Goal: Task Accomplishment & Management: Manage account settings

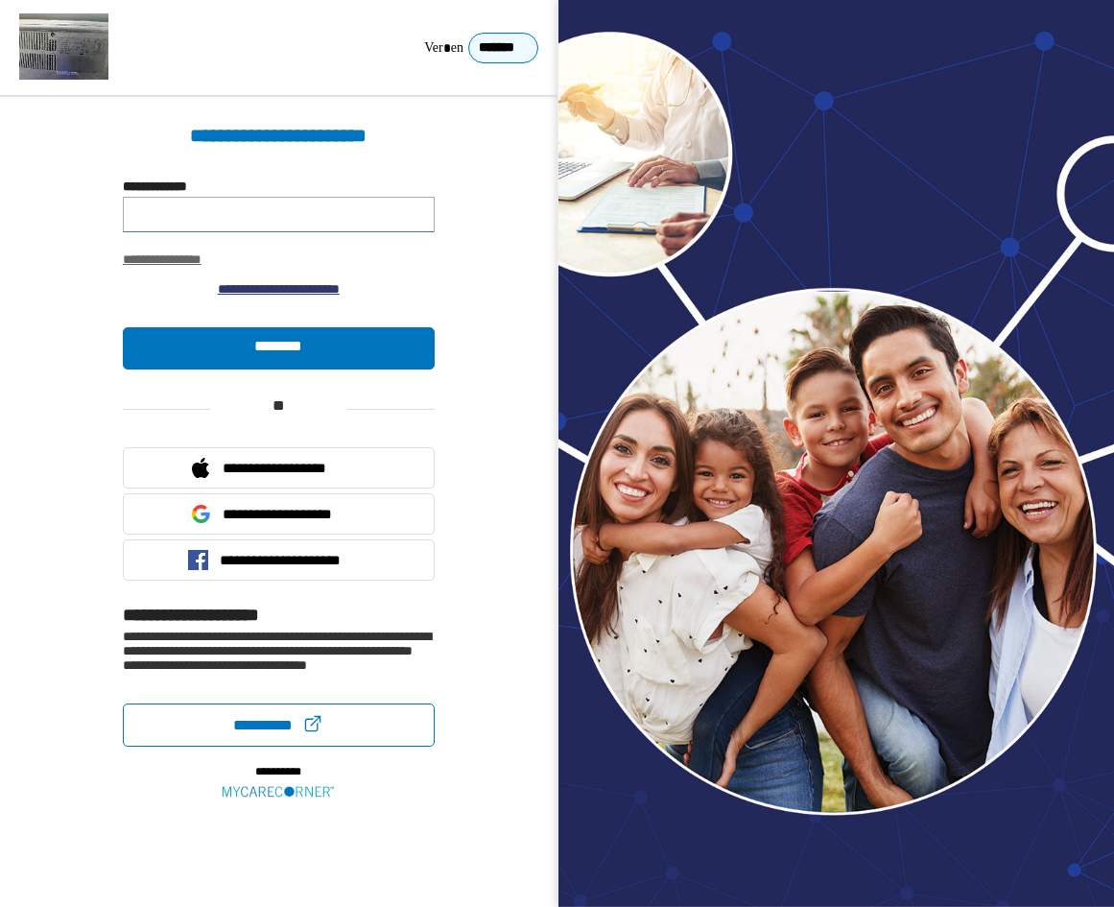
click at [344, 218] on input "**********" at bounding box center [279, 214] width 312 height 35
paste input "**********"
type input "**********"
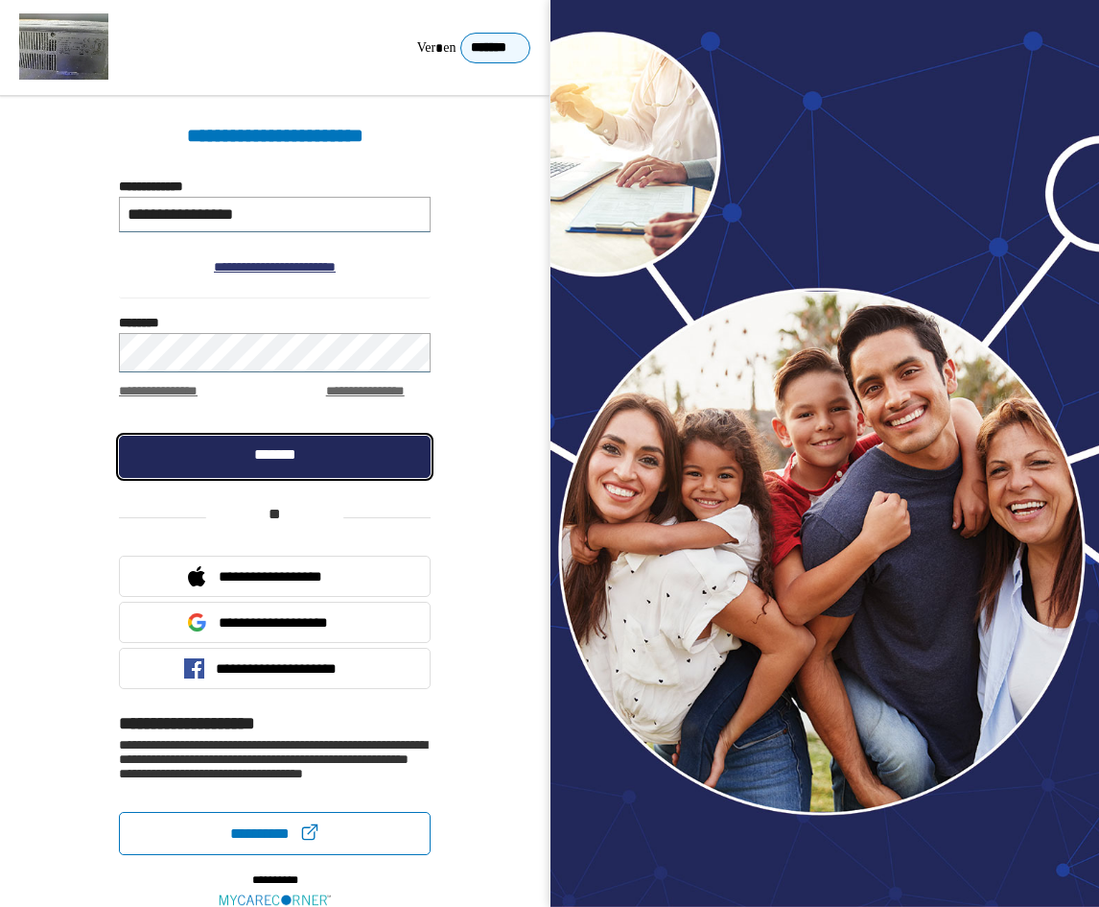
click at [370, 445] on link "*******" at bounding box center [275, 457] width 312 height 42
